Goal: Information Seeking & Learning: Learn about a topic

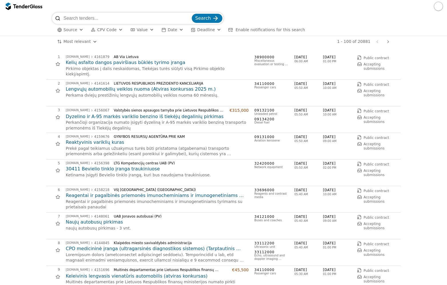
click at [110, 27] on span "CPV Code" at bounding box center [106, 29] width 19 height 5
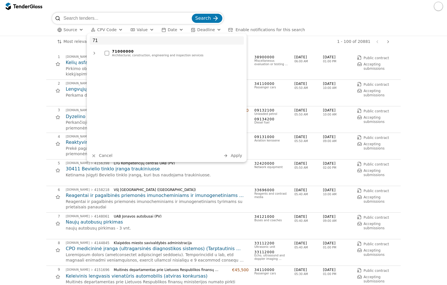
type input "71"
click at [113, 58] on div "71000000 Architectural, construction, engineering and inspection services" at bounding box center [173, 53] width 142 height 10
click at [234, 156] on span "Apply" at bounding box center [236, 155] width 11 height 5
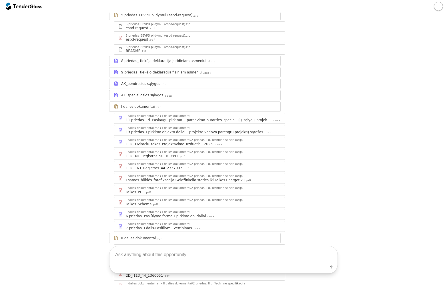
scroll to position [372, 0]
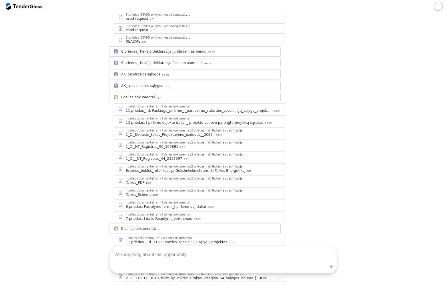
click at [211, 213] on div "I dalies dokumentai.rar I dalies dokumentai" at bounding box center [203, 214] width 155 height 3
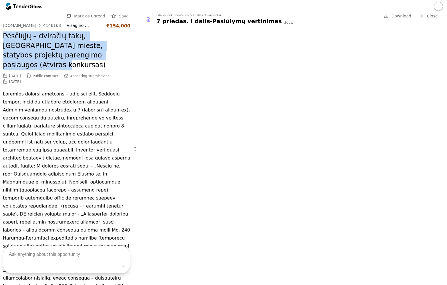
drag, startPoint x: 48, startPoint y: 53, endPoint x: -1, endPoint y: 36, distance: 51.1
click at [0, 36] on html "Go Back Mark as unread Save viesiejipirkimai.lt 4146163 Visagino savivaldybės a…" at bounding box center [223, 142] width 447 height 285
copy h2 "Pėsčiųjų – dviračių takų, [GEOGRAPHIC_DATA] mieste, statybos projektų parengimo…"
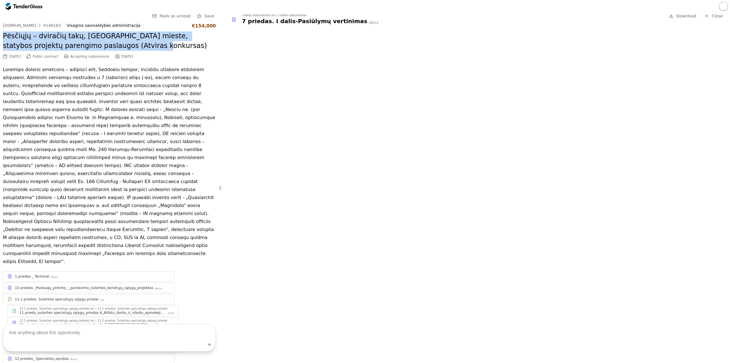
click at [35, 26] on div at bounding box center [40, 25] width 14 height 15
click at [35, 24] on div at bounding box center [40, 25] width 14 height 15
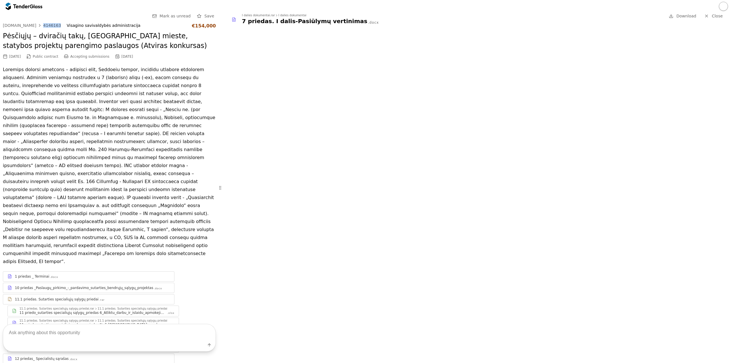
drag, startPoint x: 54, startPoint y: 25, endPoint x: 40, endPoint y: 23, distance: 14.6
copy div "4146163"
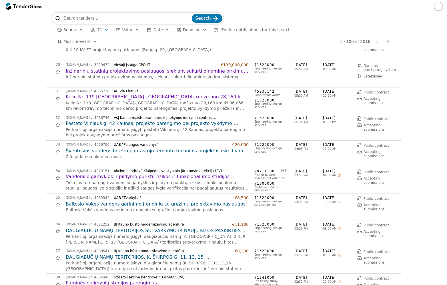
scroll to position [772, 0]
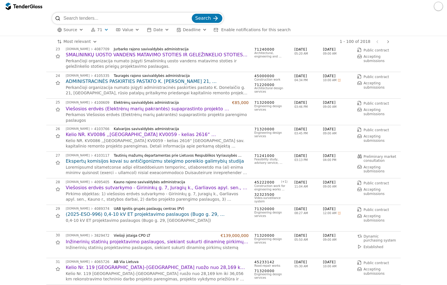
scroll to position [572, 0]
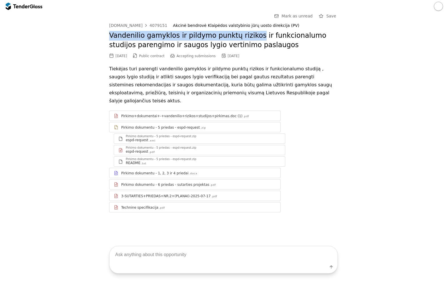
drag, startPoint x: 102, startPoint y: 33, endPoint x: 247, endPoint y: 37, distance: 145.3
click at [247, 37] on div "Go Back Mark as unread Save viesiejipirkimai.lt 4079151 Akcinė bendrovė Klaipėd…" at bounding box center [223, 117] width 441 height 209
copy h2 "Vandenilio gamyklos ir pildymo punktų rizikos"
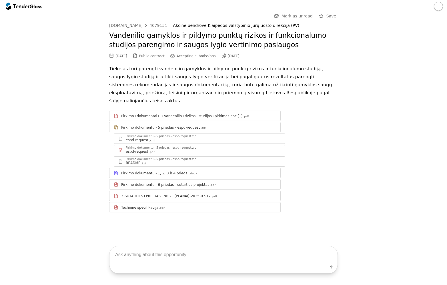
click at [68, 180] on div "Go Back Mark as unread Save viesiejipirkimai.lt 4079151 Akcinė bendrovė Klaipėd…" at bounding box center [223, 117] width 441 height 209
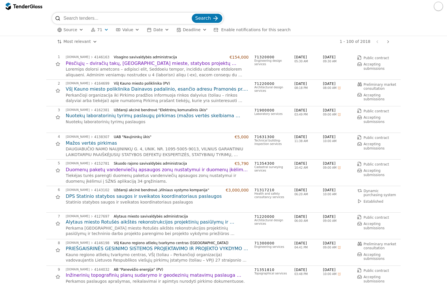
click at [100, 29] on span "71" at bounding box center [99, 29] width 5 height 5
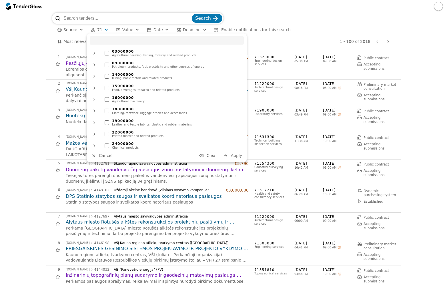
click at [100, 29] on span "71" at bounding box center [99, 29] width 5 height 5
